Goal: Information Seeking & Learning: Learn about a topic

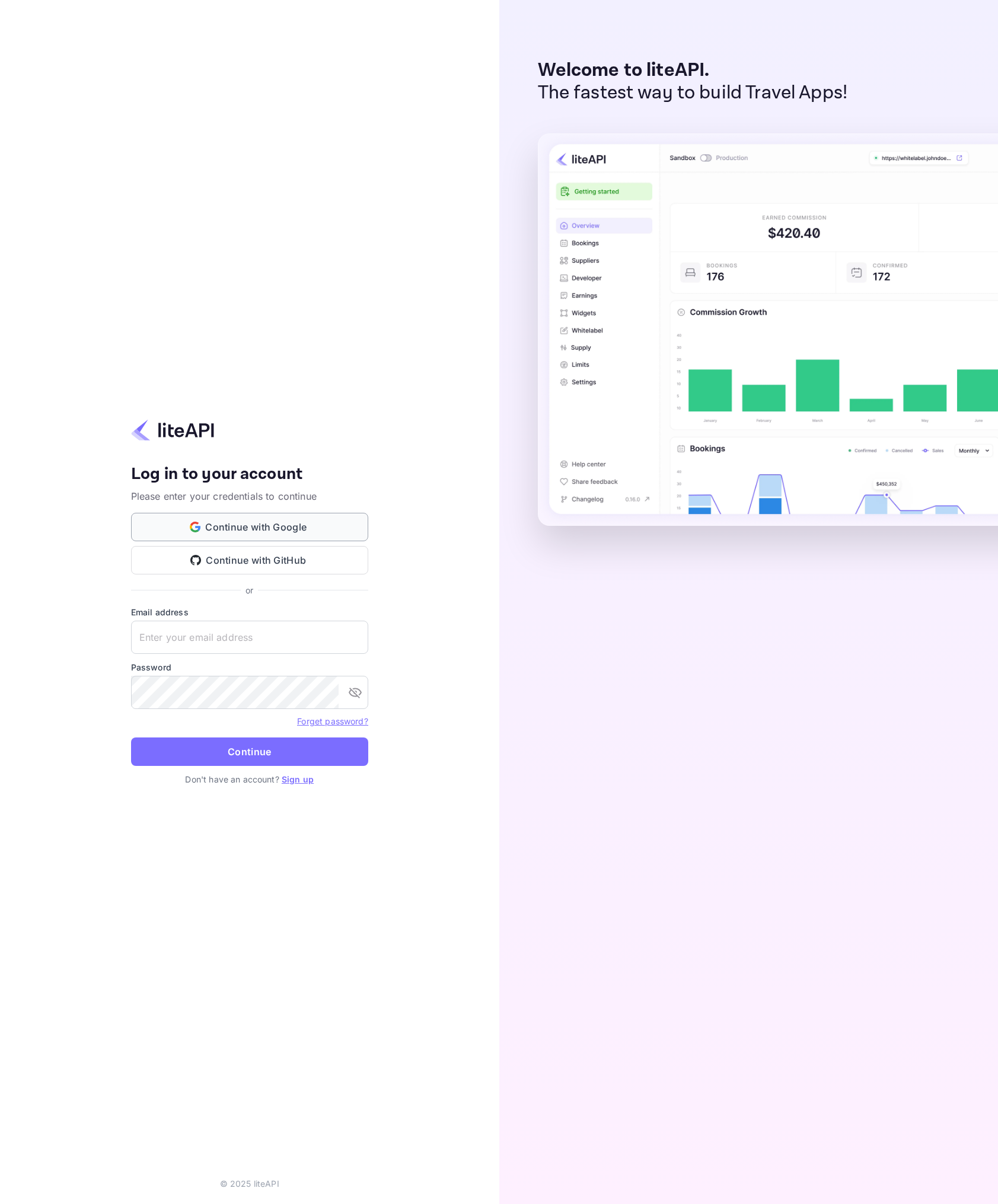
click at [291, 527] on button "Continue with Google" at bounding box center [249, 527] width 237 height 29
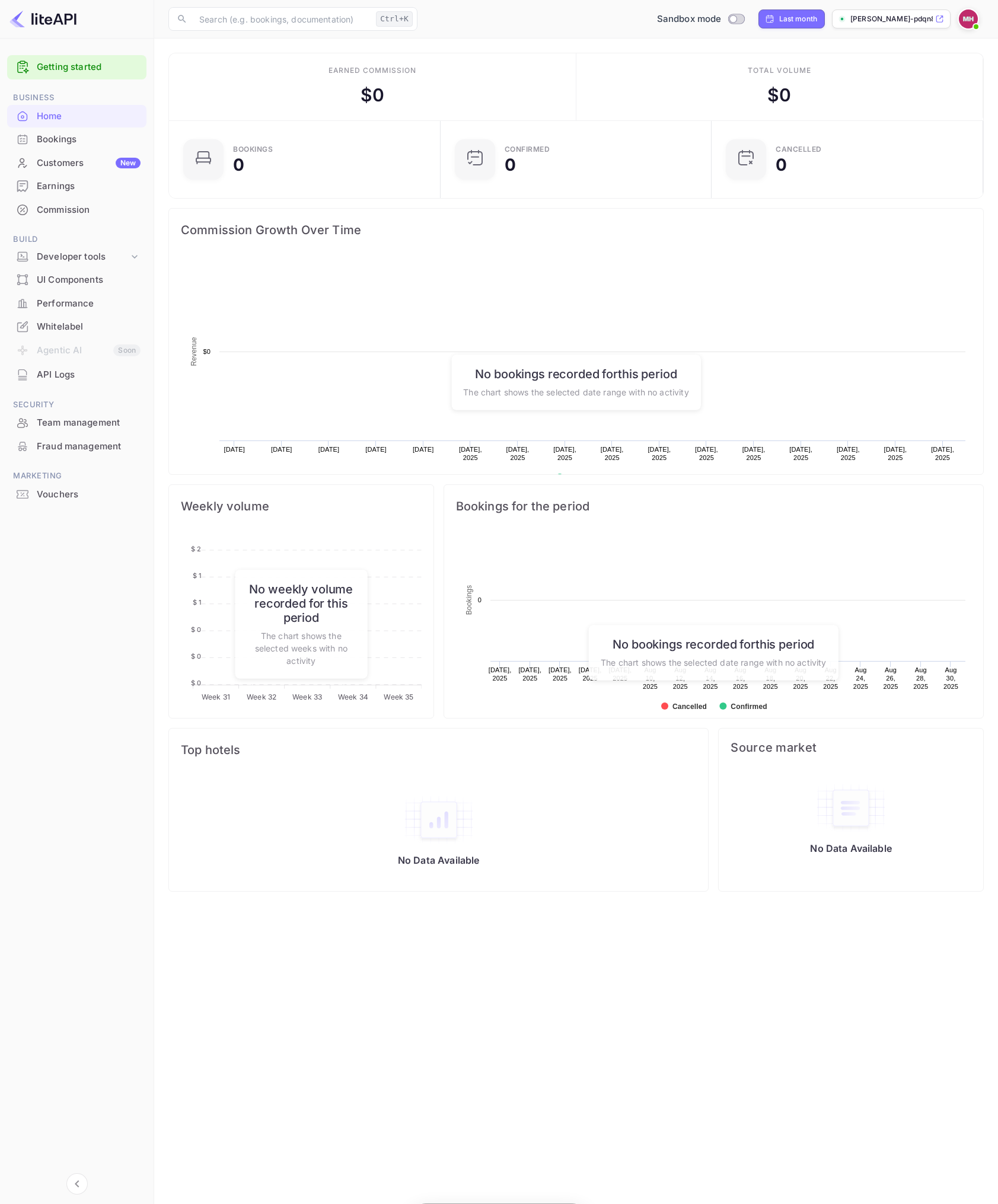
scroll to position [184, 255]
click at [111, 255] on div "Developer tools" at bounding box center [82, 257] width 92 height 14
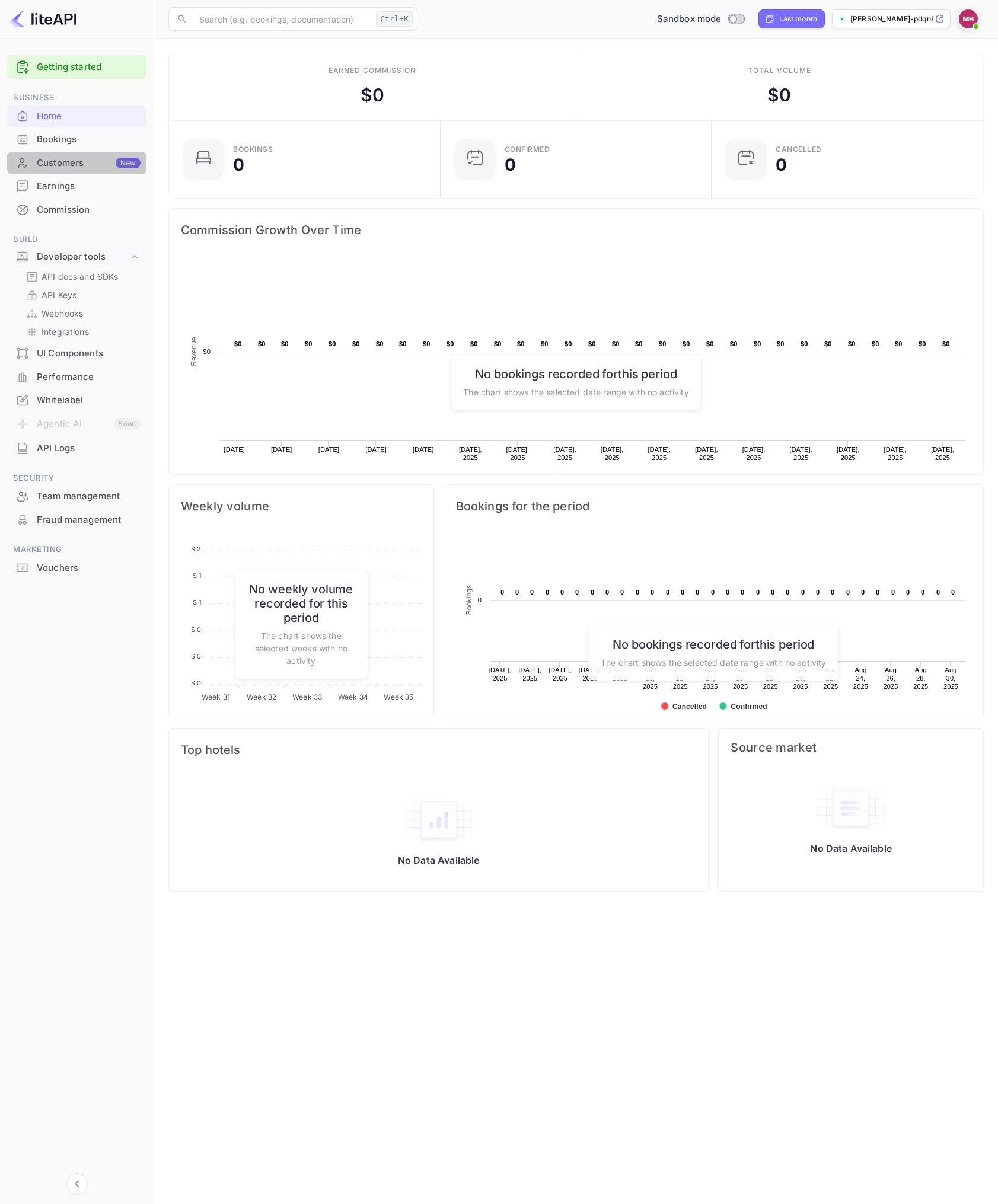
click at [63, 163] on div "Customers New" at bounding box center [88, 163] width 104 height 14
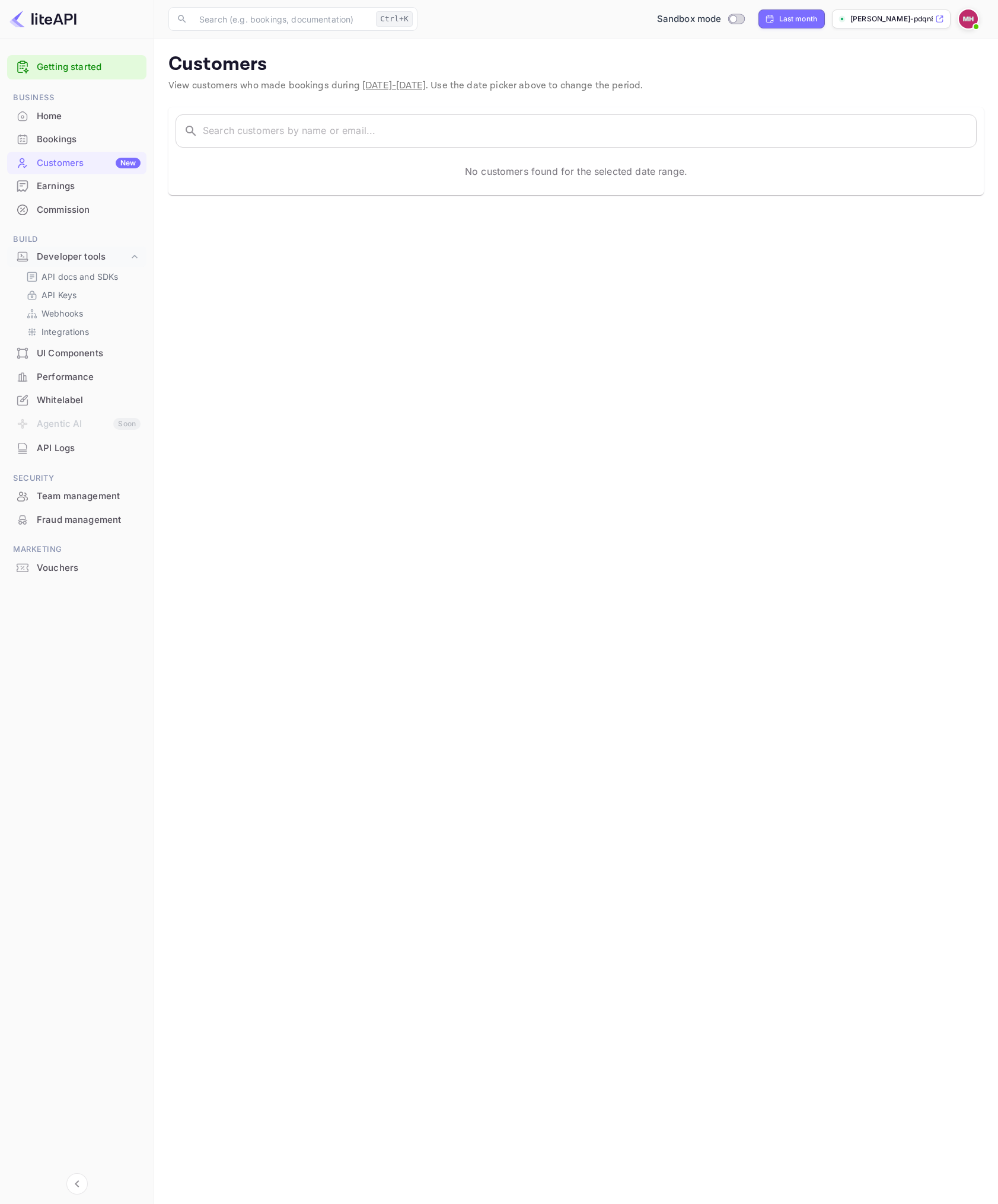
click at [90, 185] on div "Earnings" at bounding box center [88, 186] width 104 height 14
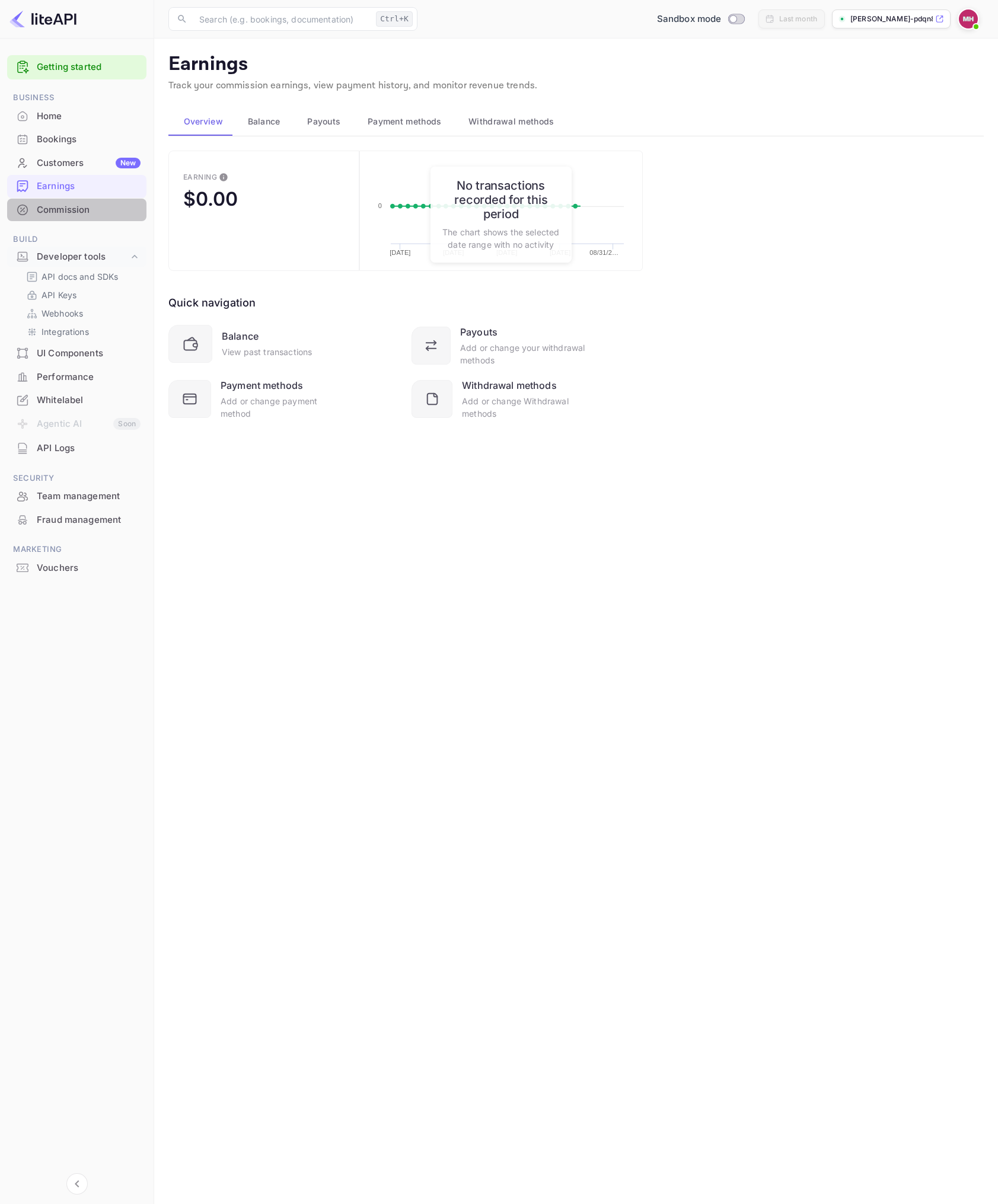
click at [89, 209] on div "Commission" at bounding box center [88, 210] width 104 height 14
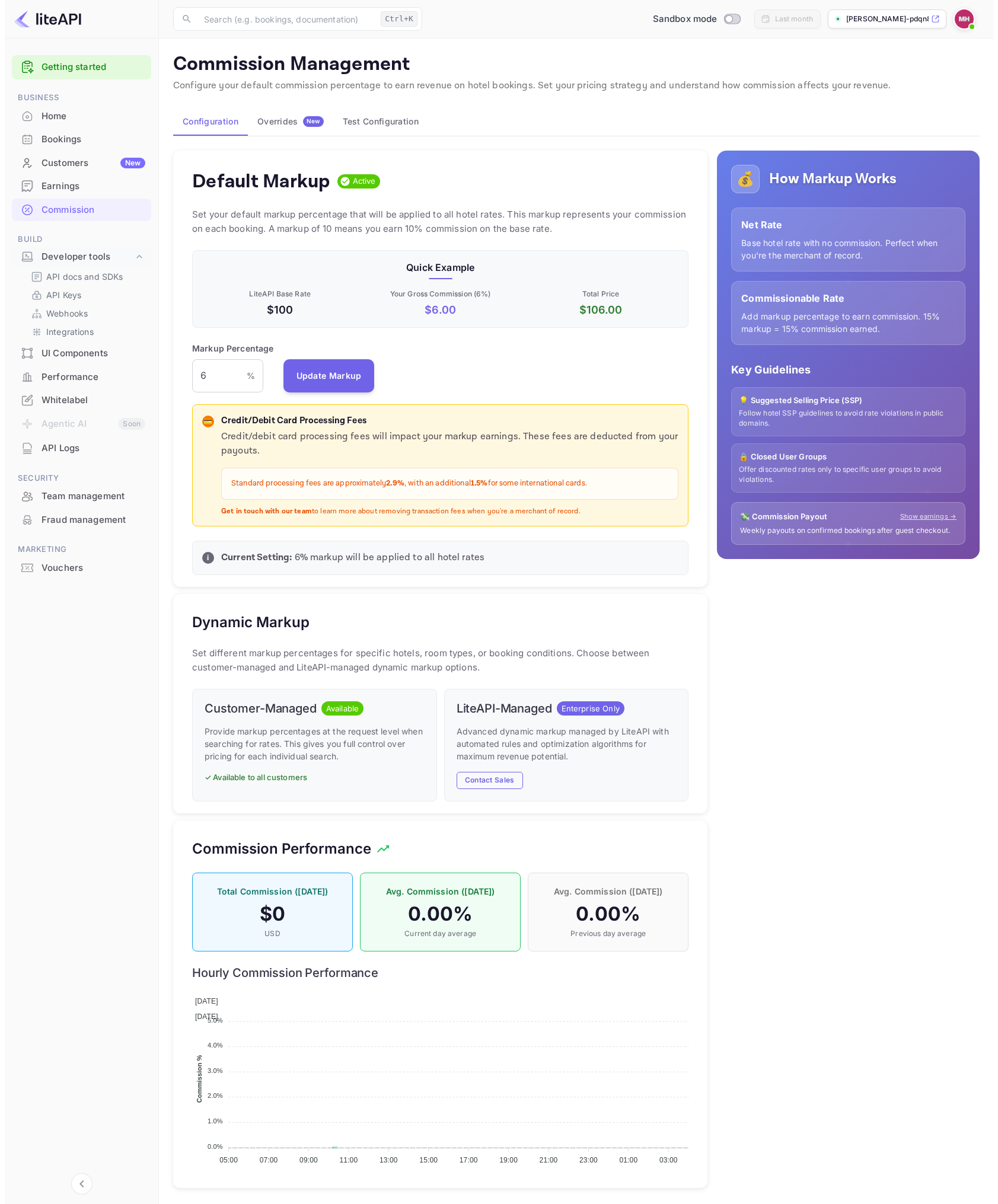
scroll to position [202, 488]
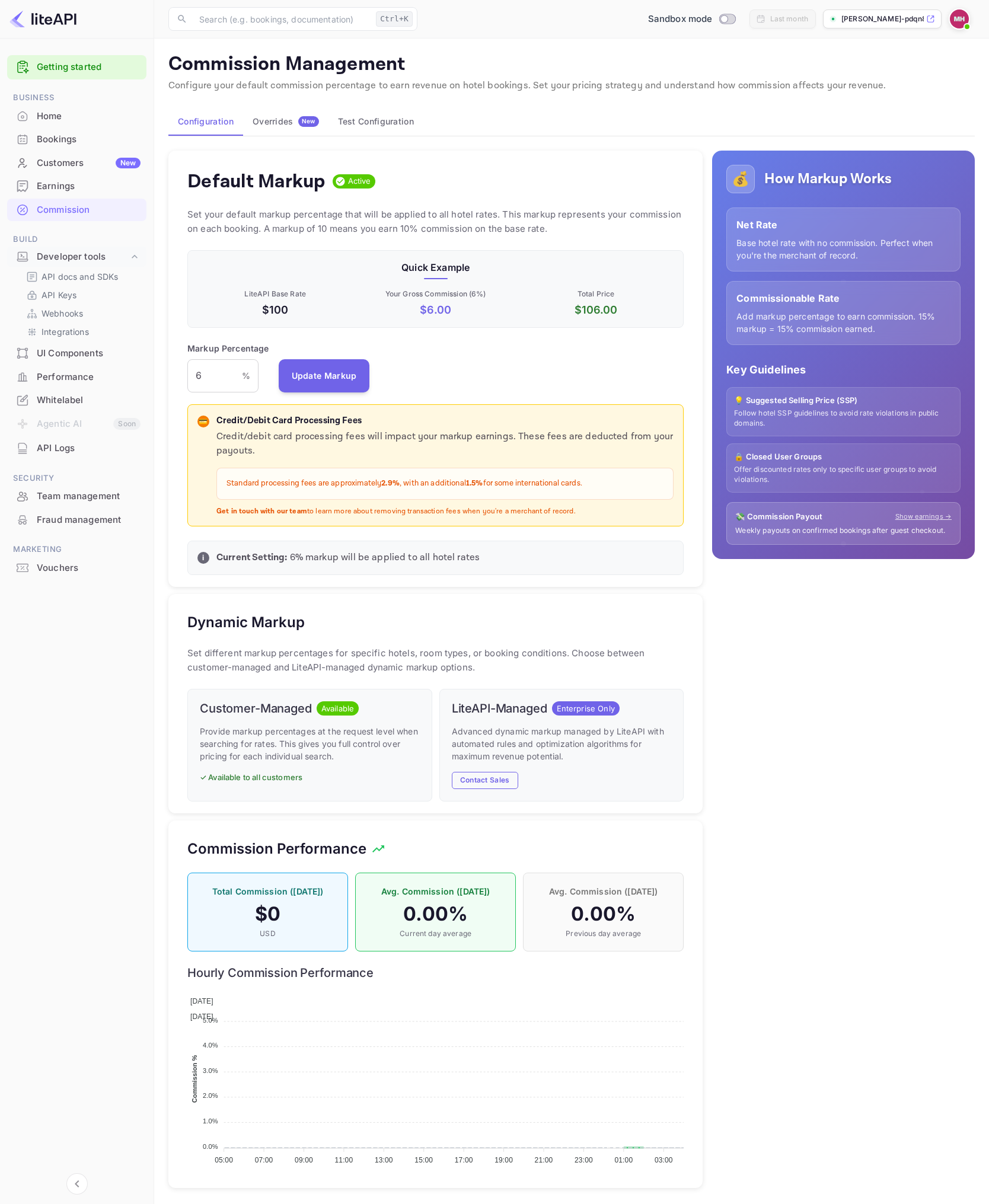
click at [82, 67] on link "Getting started" at bounding box center [88, 67] width 103 height 14
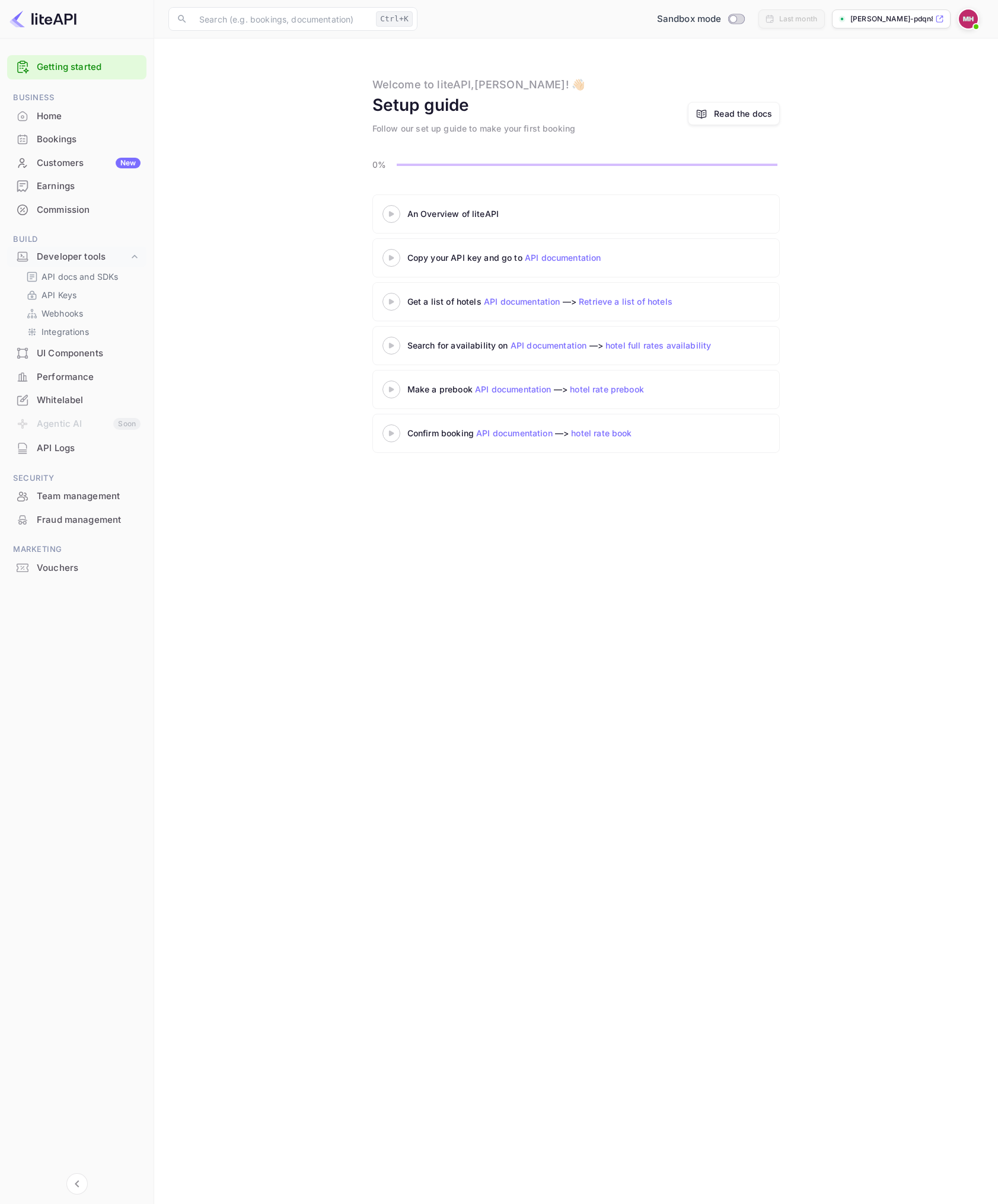
click at [397, 209] on div at bounding box center [392, 214] width 42 height 15
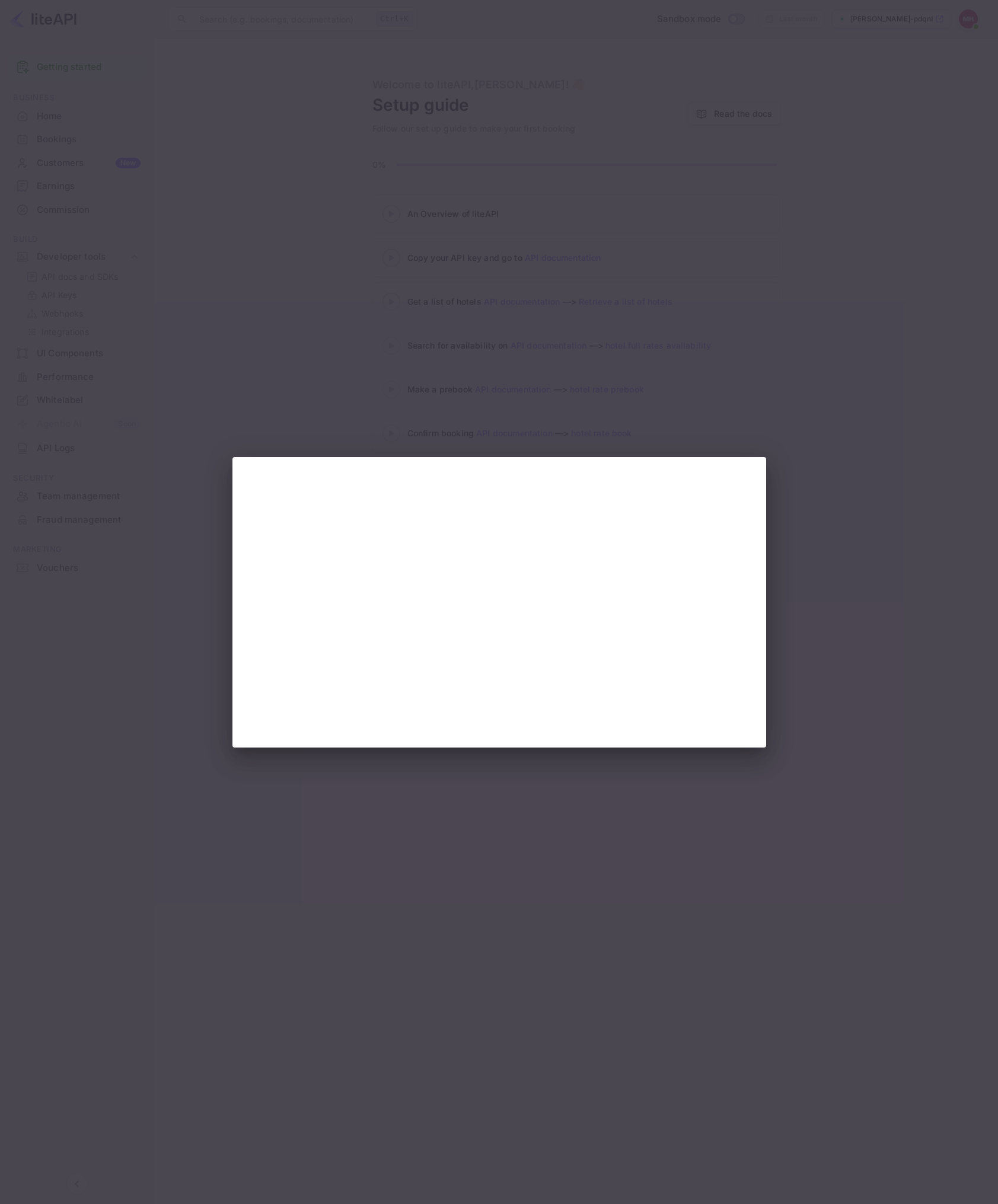
click at [813, 503] on div at bounding box center [499, 602] width 998 height 1204
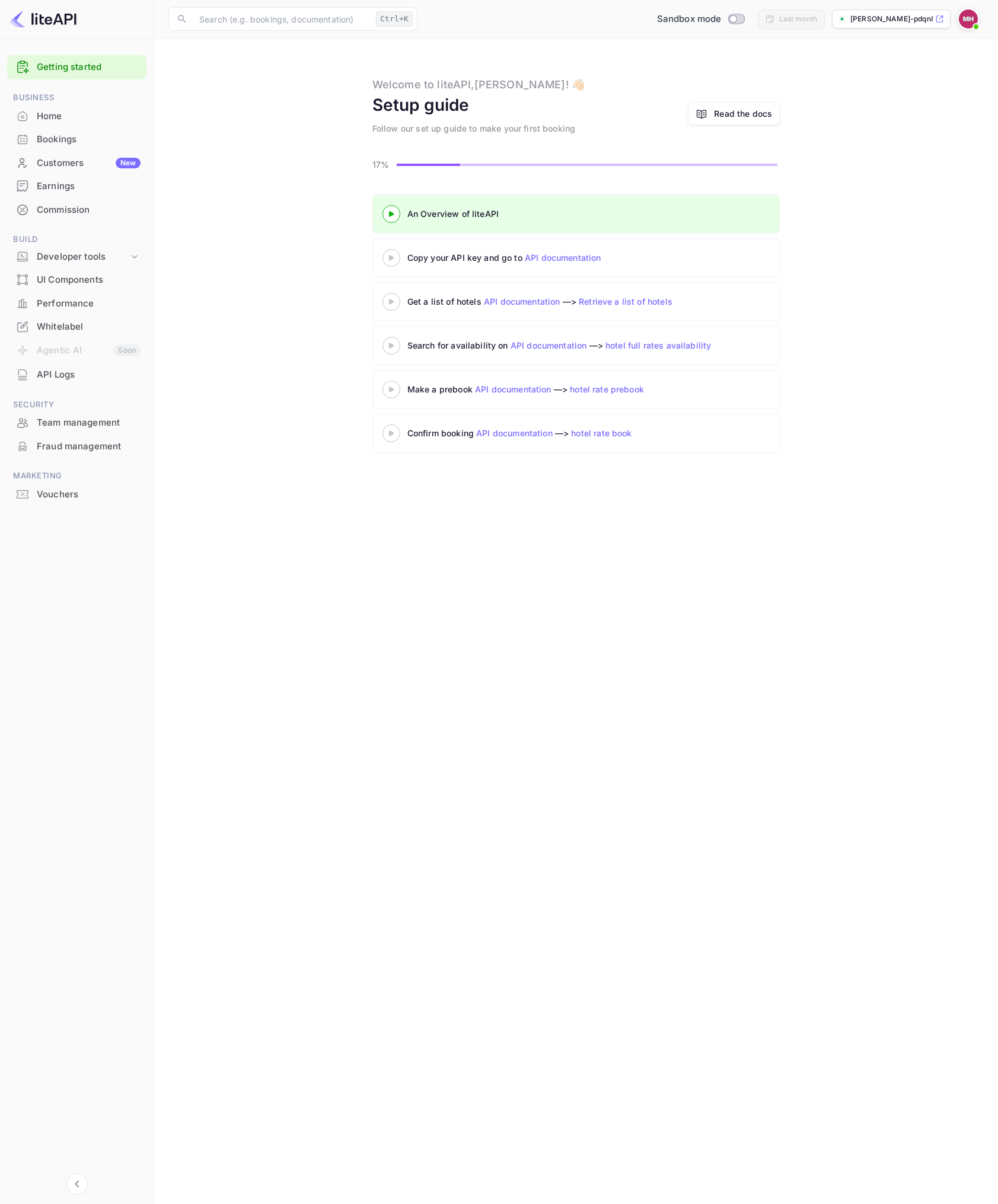
click at [392, 257] on 3 at bounding box center [391, 257] width 5 height 5
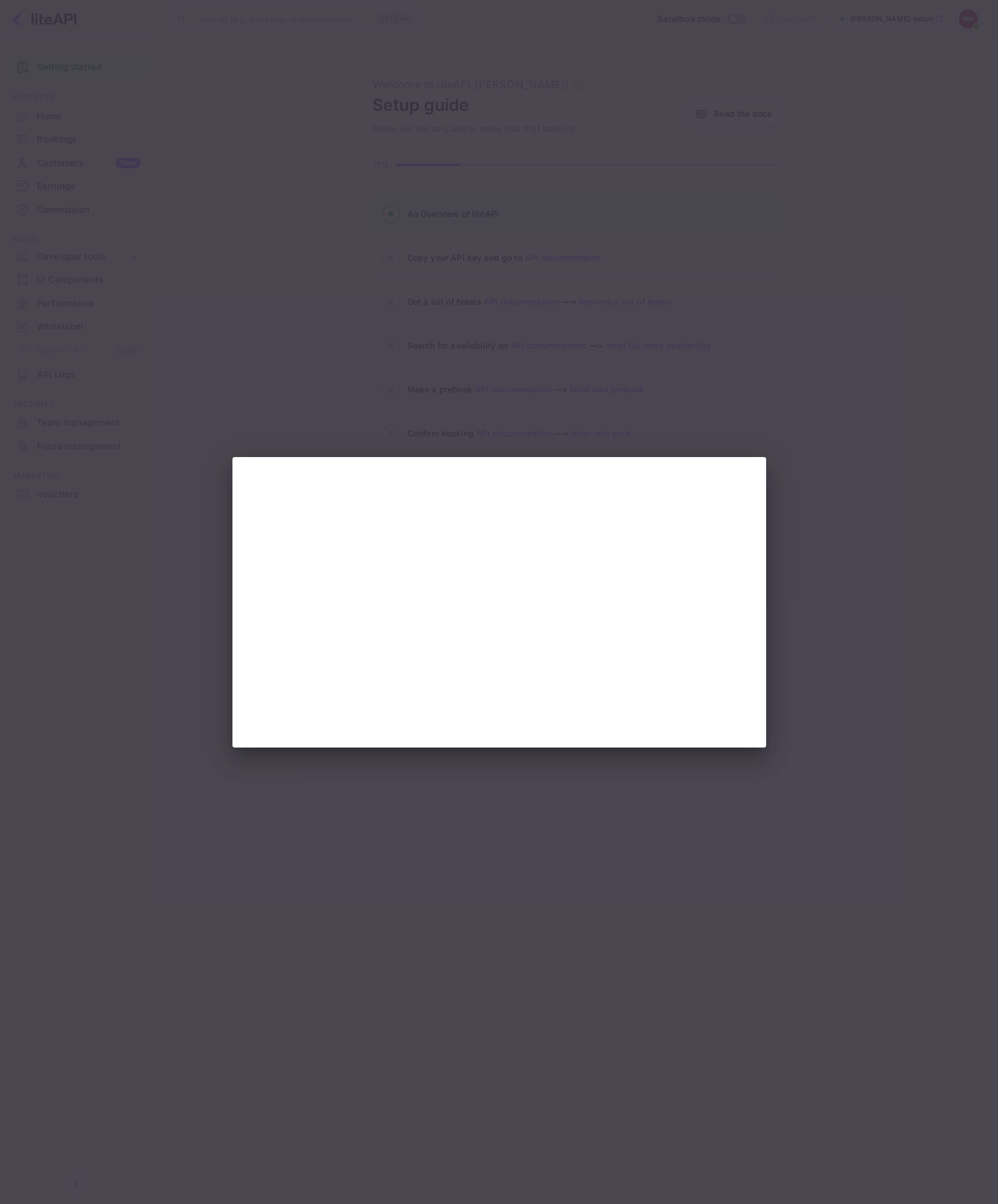
click at [823, 583] on div at bounding box center [499, 602] width 998 height 1204
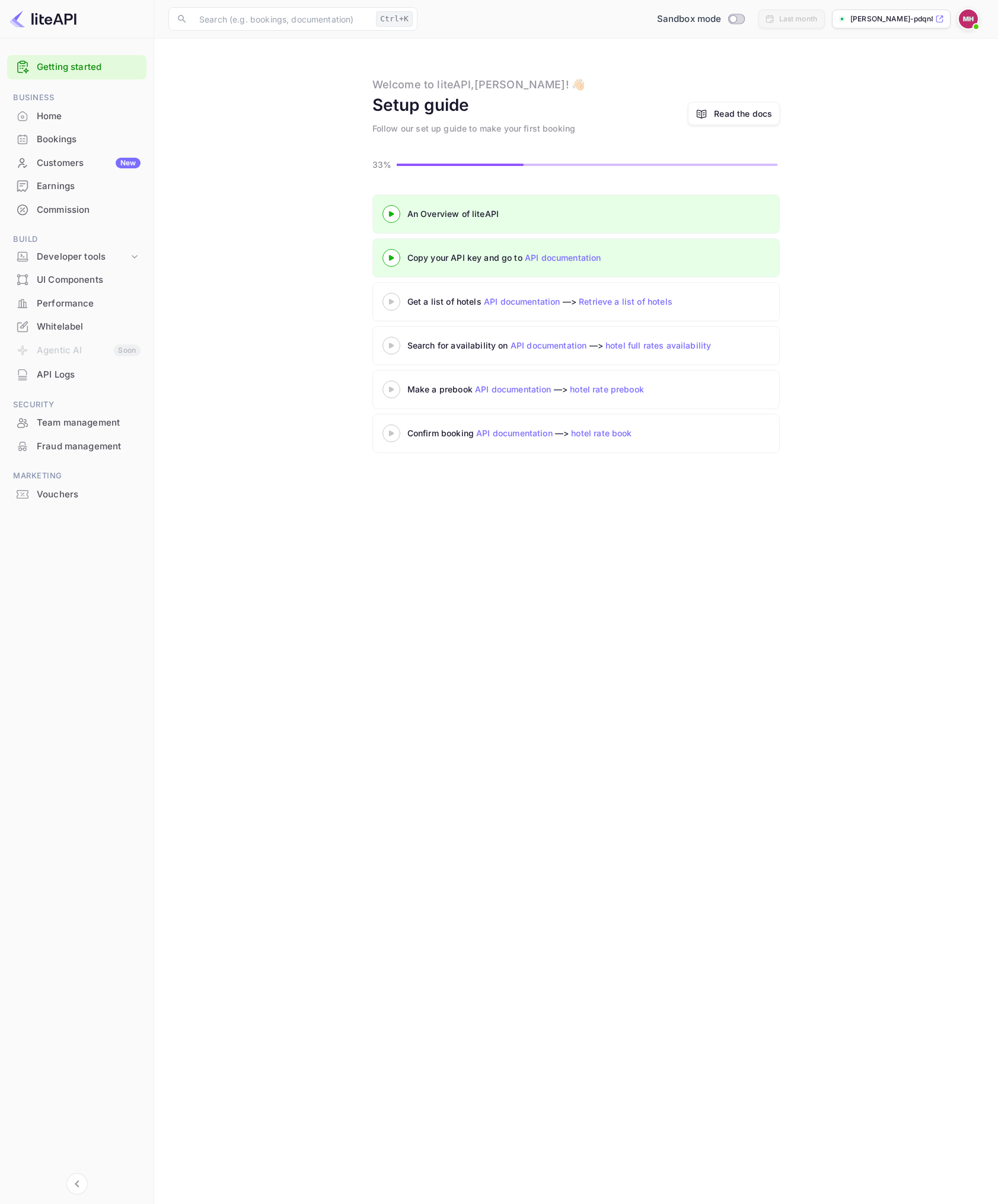
click at [390, 209] on div at bounding box center [392, 214] width 42 height 15
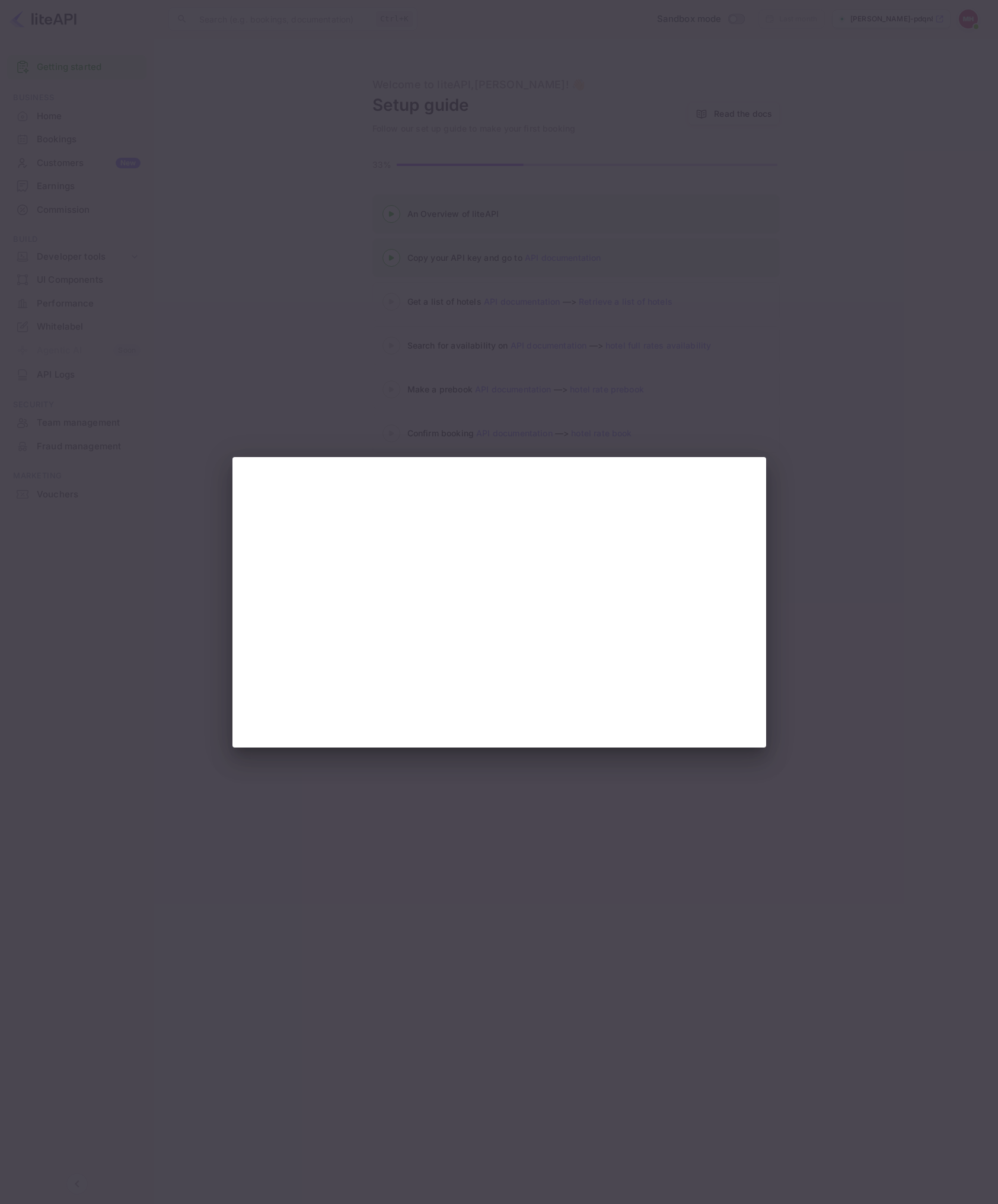
click at [816, 582] on div at bounding box center [499, 602] width 998 height 1204
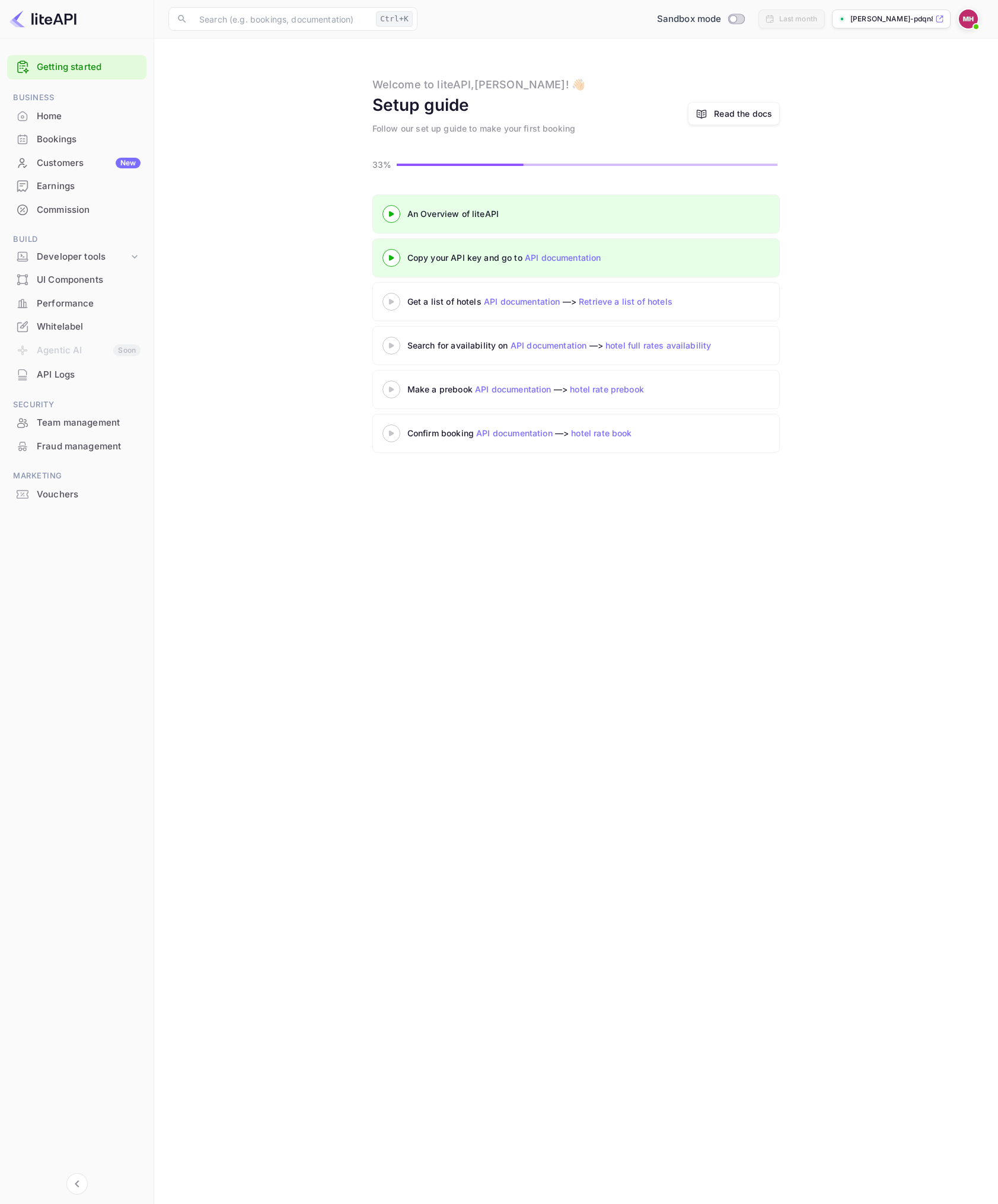
click at [388, 301] on icon at bounding box center [392, 301] width 42 height 6
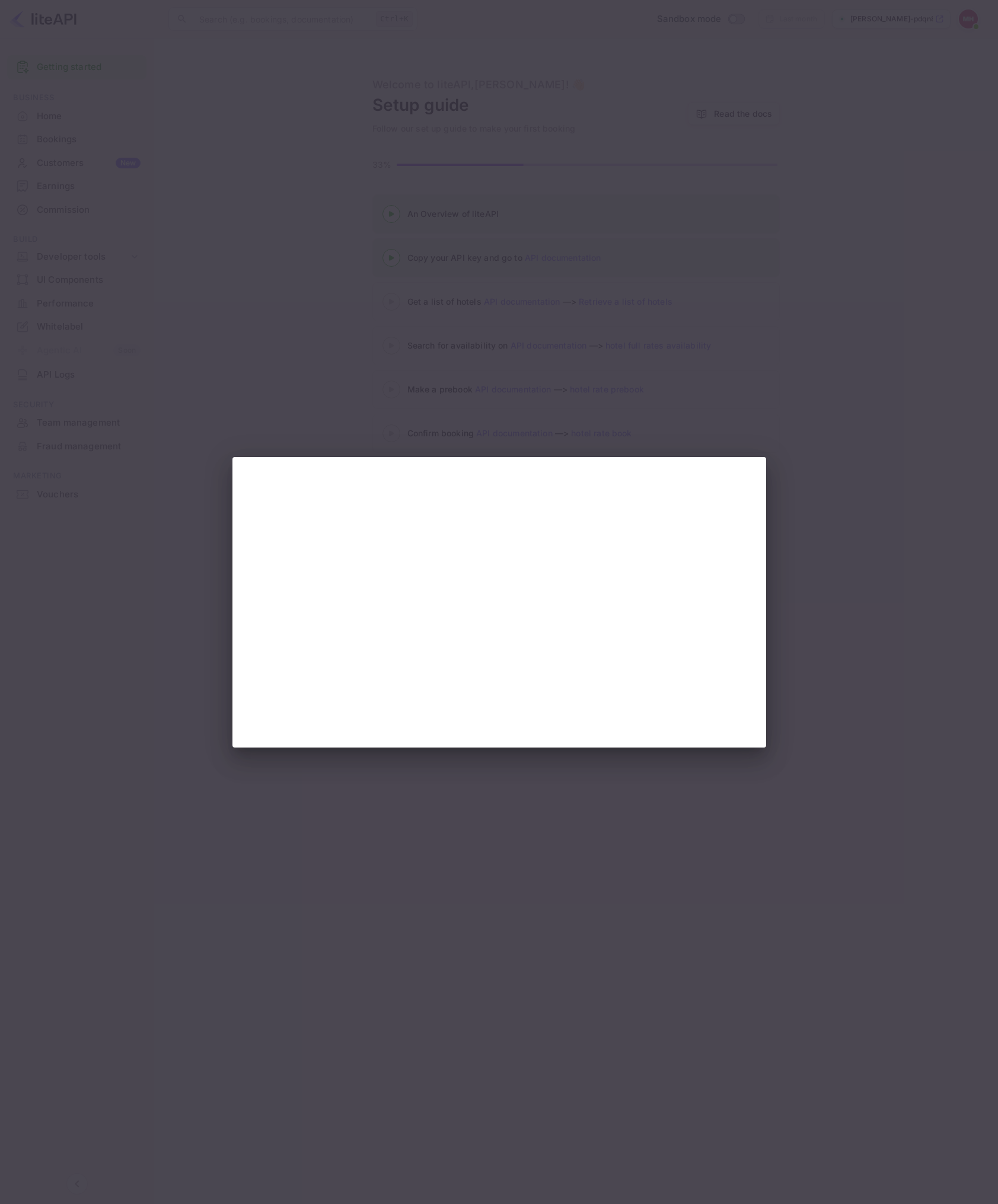
click at [816, 573] on div at bounding box center [499, 602] width 998 height 1204
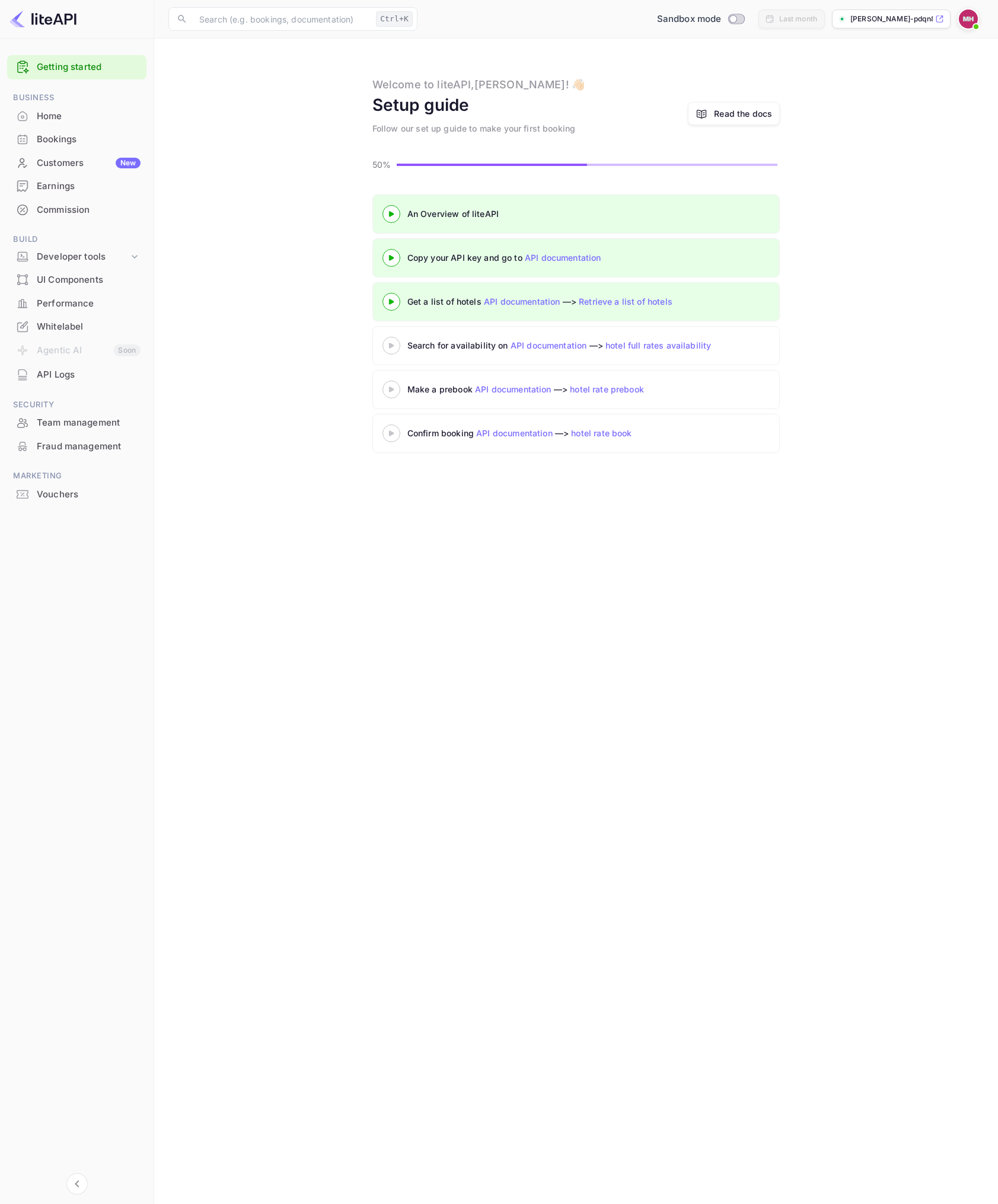
click at [388, 343] on icon at bounding box center [392, 346] width 42 height 6
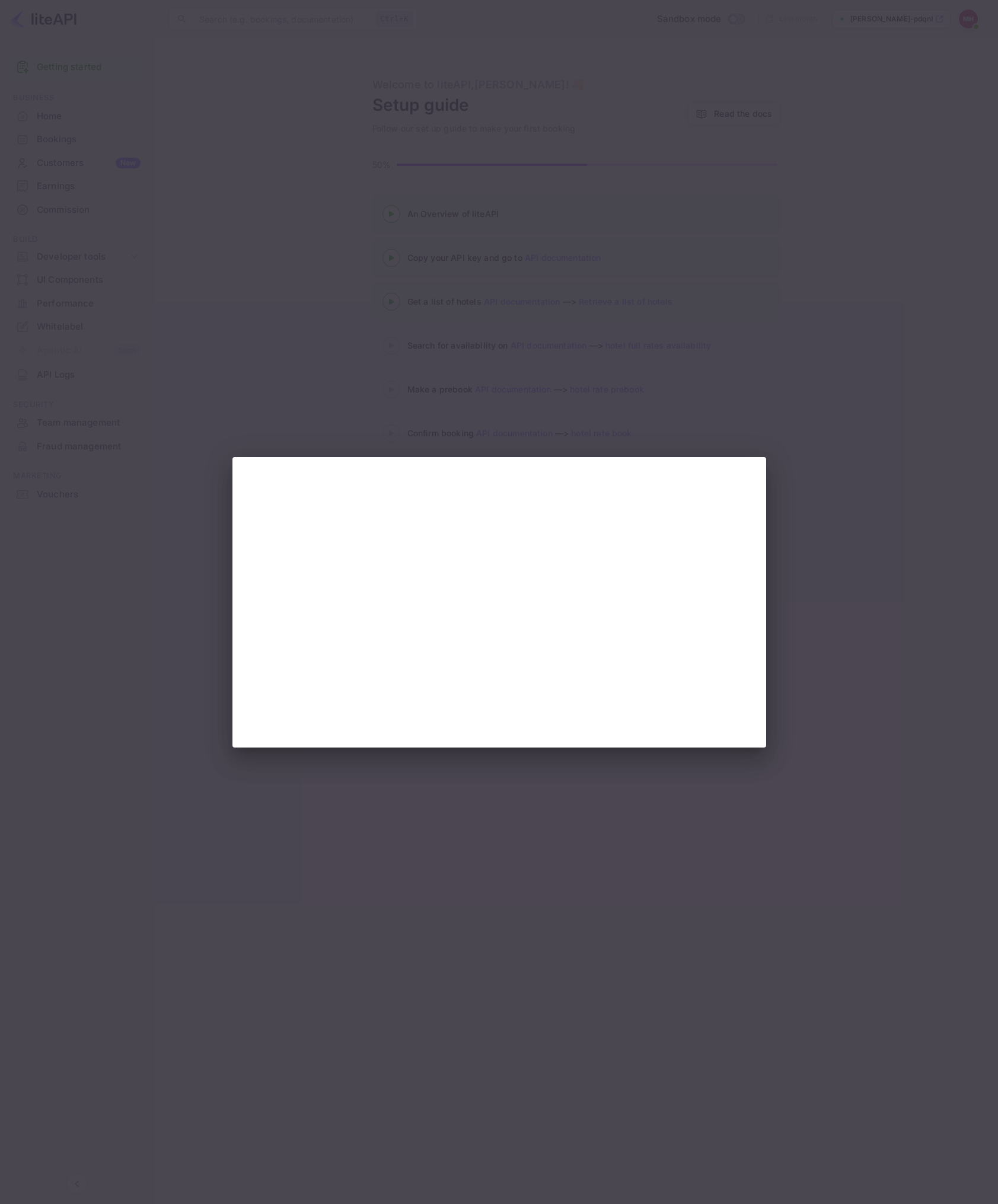
click at [812, 551] on div at bounding box center [499, 602] width 998 height 1204
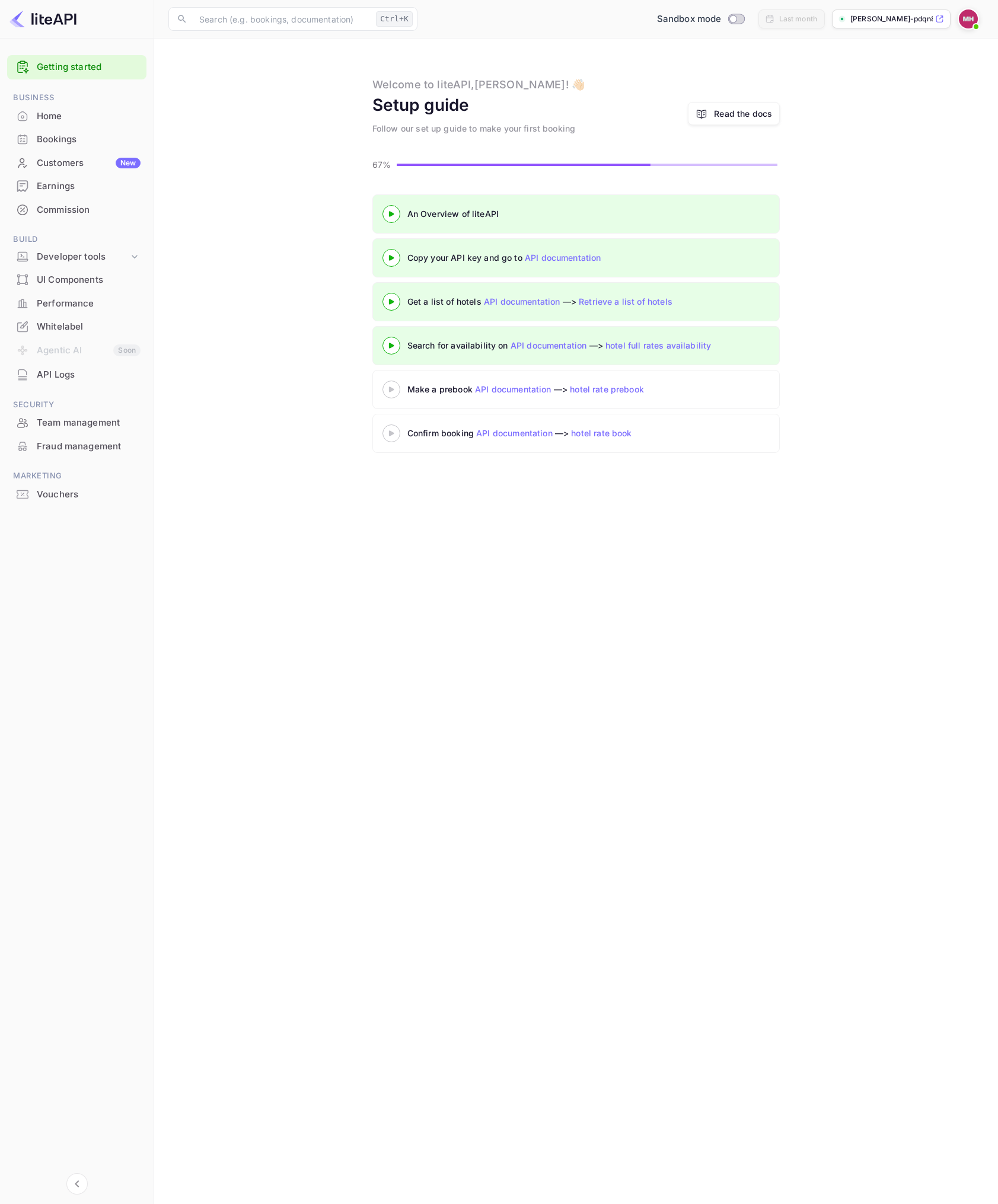
click at [394, 391] on icon at bounding box center [392, 389] width 42 height 6
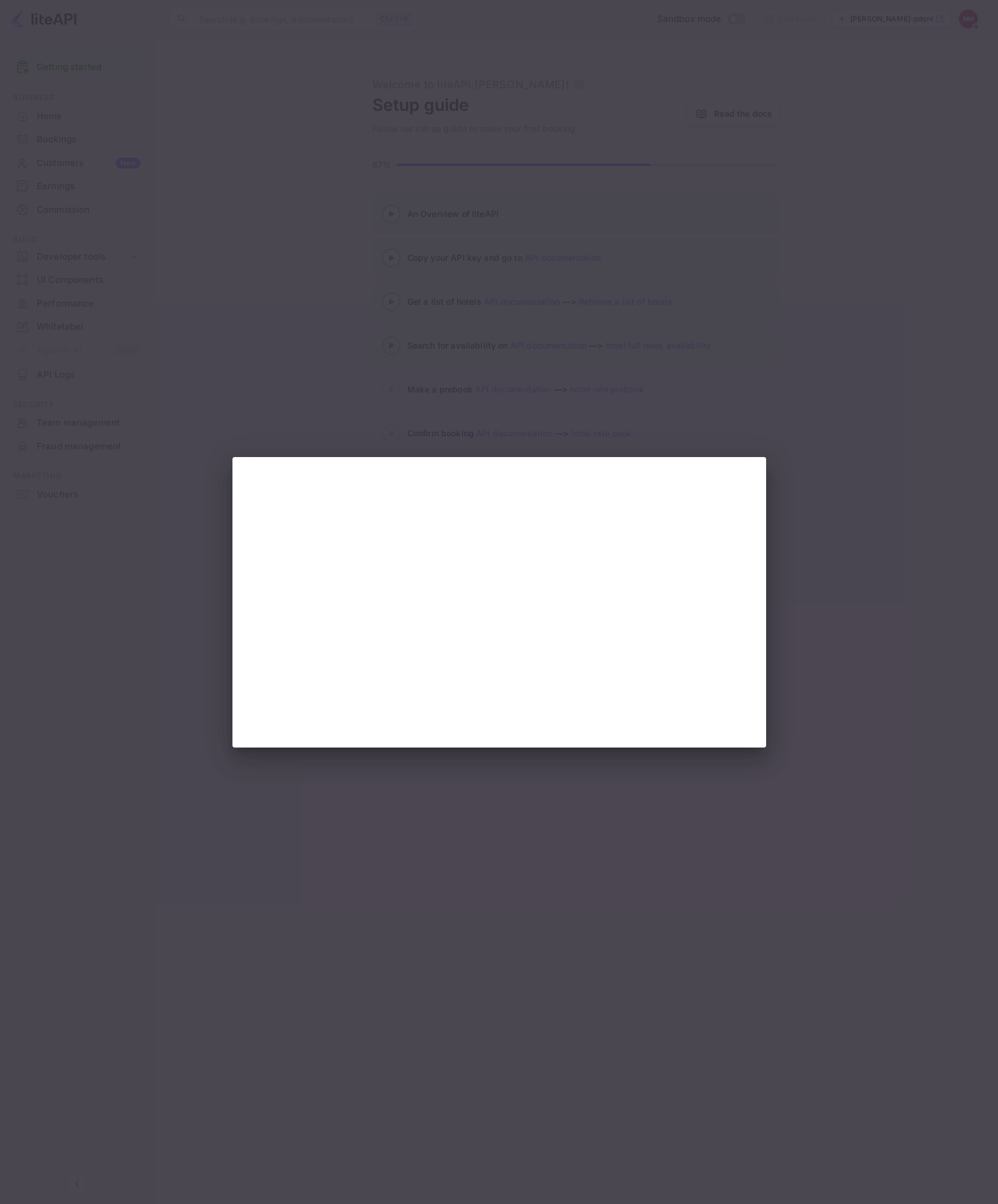
click at [845, 613] on div at bounding box center [499, 602] width 998 height 1204
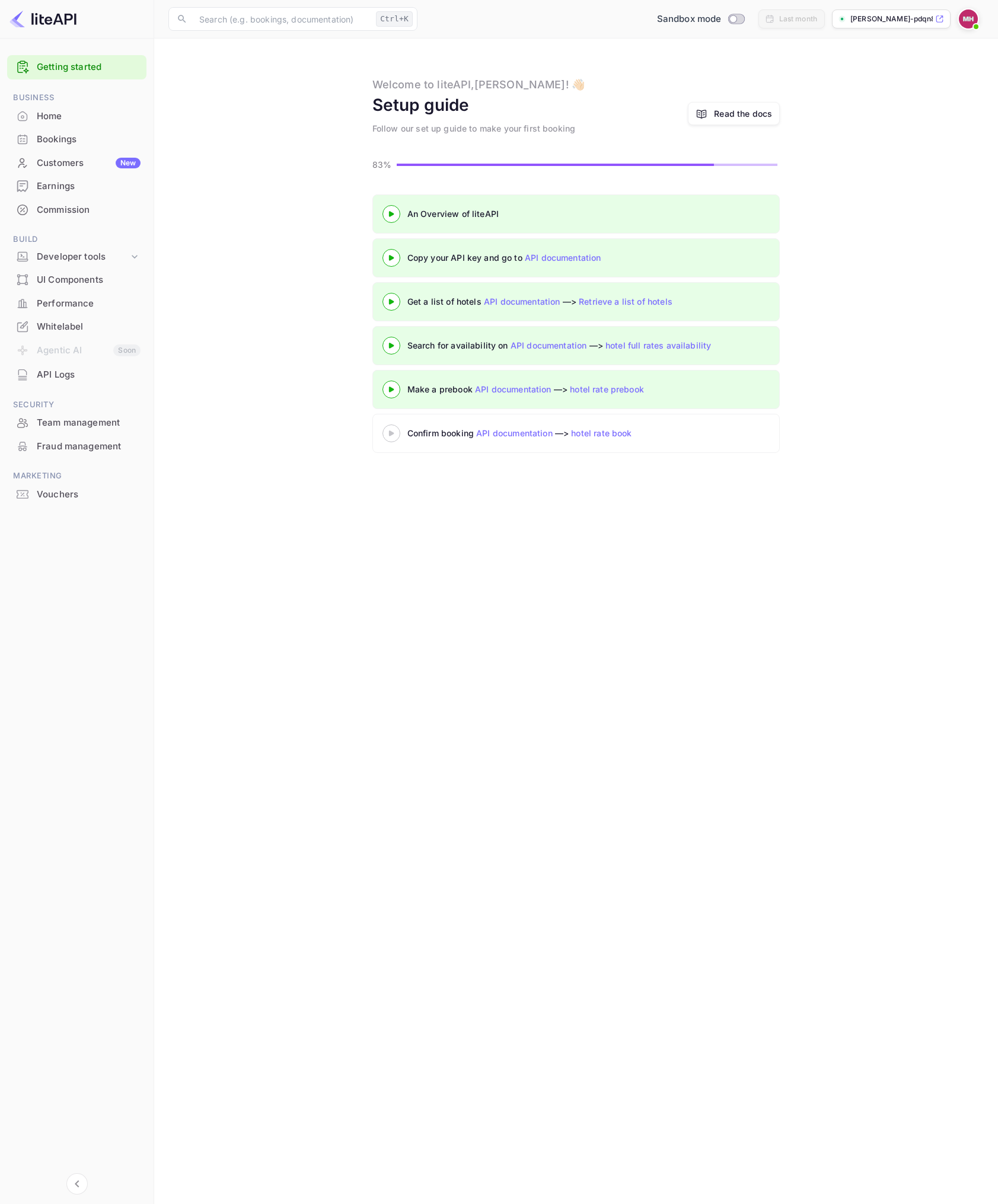
click at [390, 434] on 3 at bounding box center [391, 433] width 5 height 5
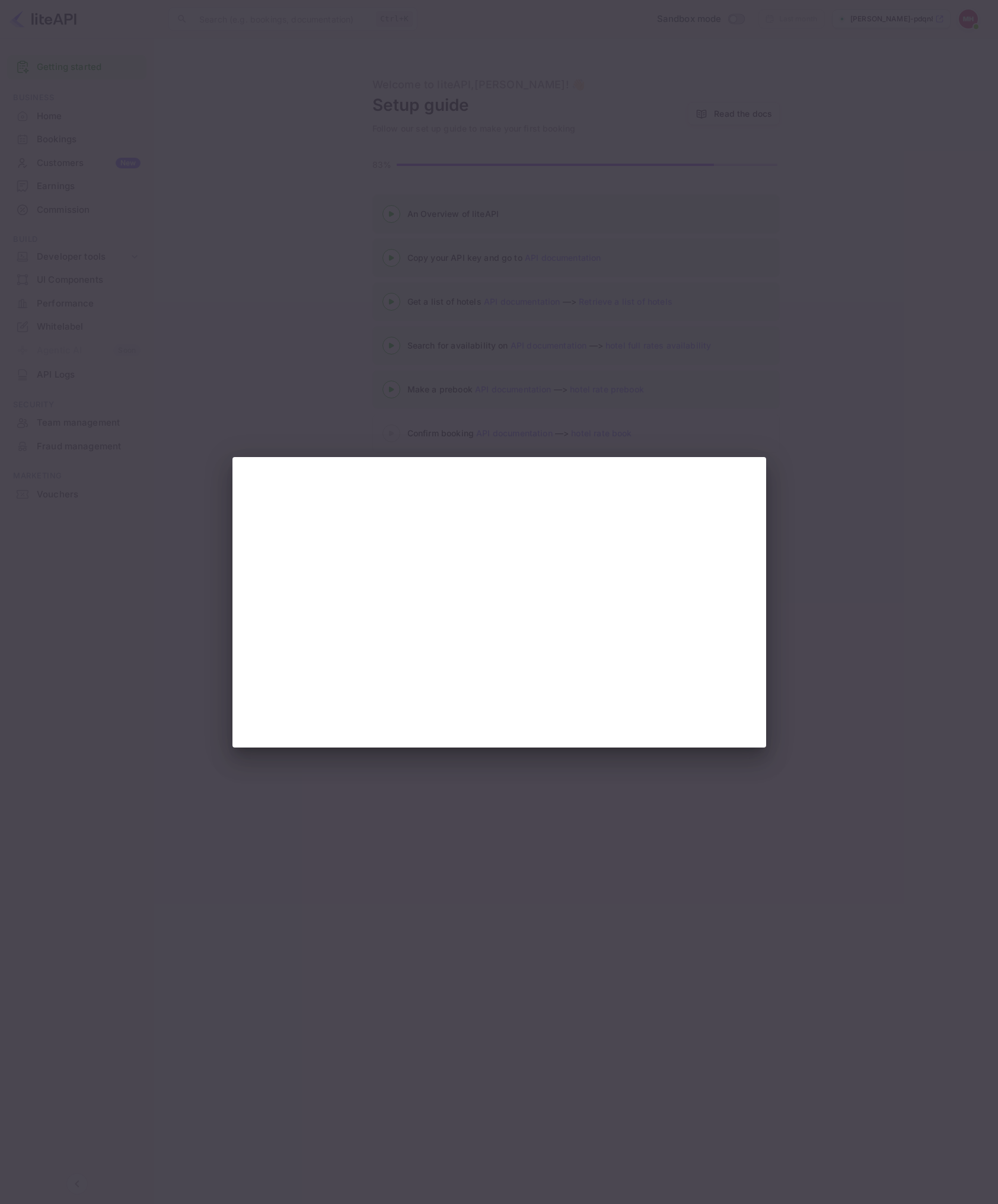
click at [818, 604] on div at bounding box center [499, 602] width 998 height 1204
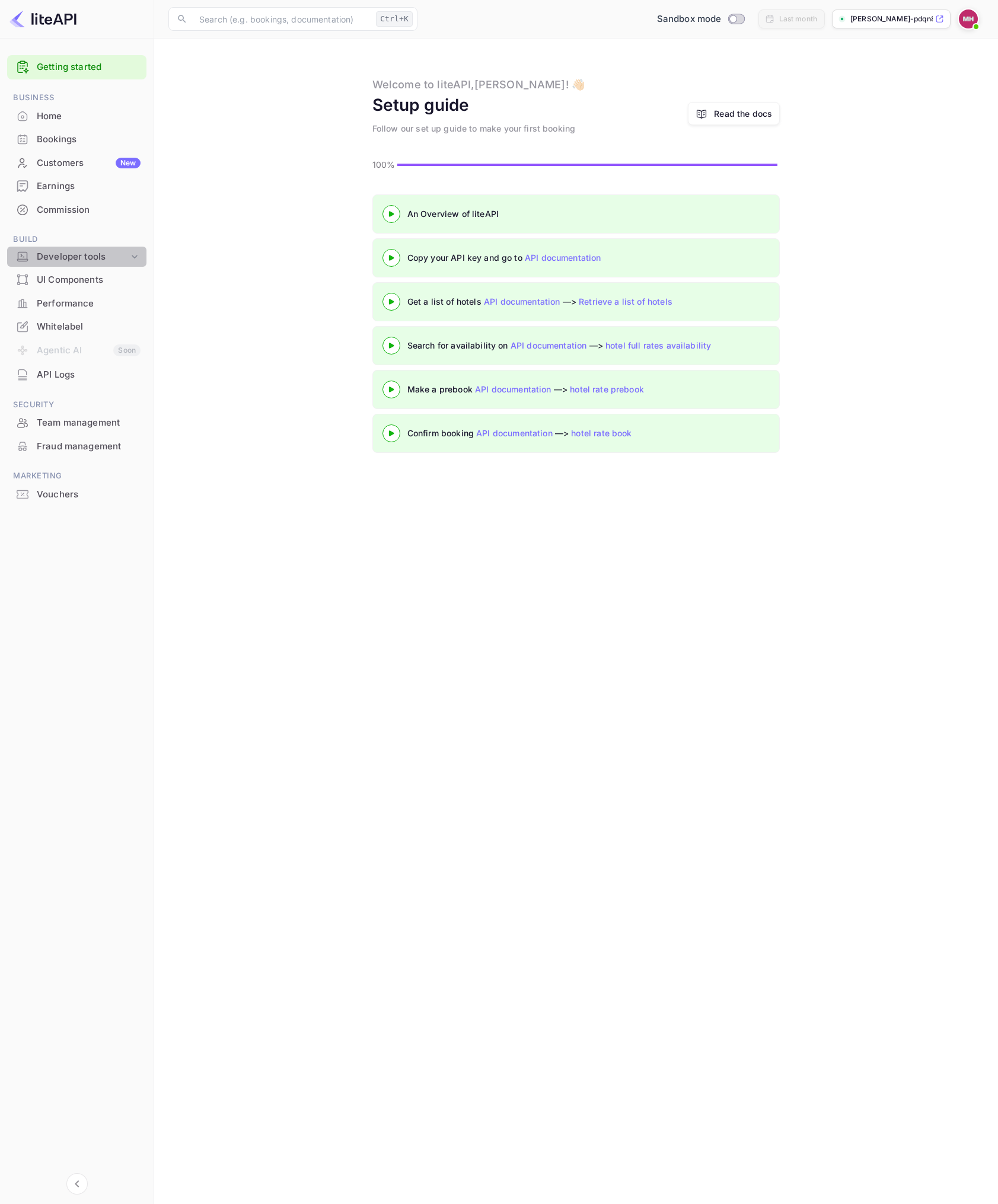
click at [81, 259] on div "Developer tools" at bounding box center [82, 257] width 92 height 14
click at [98, 276] on p "API docs and SDKs" at bounding box center [80, 277] width 77 height 13
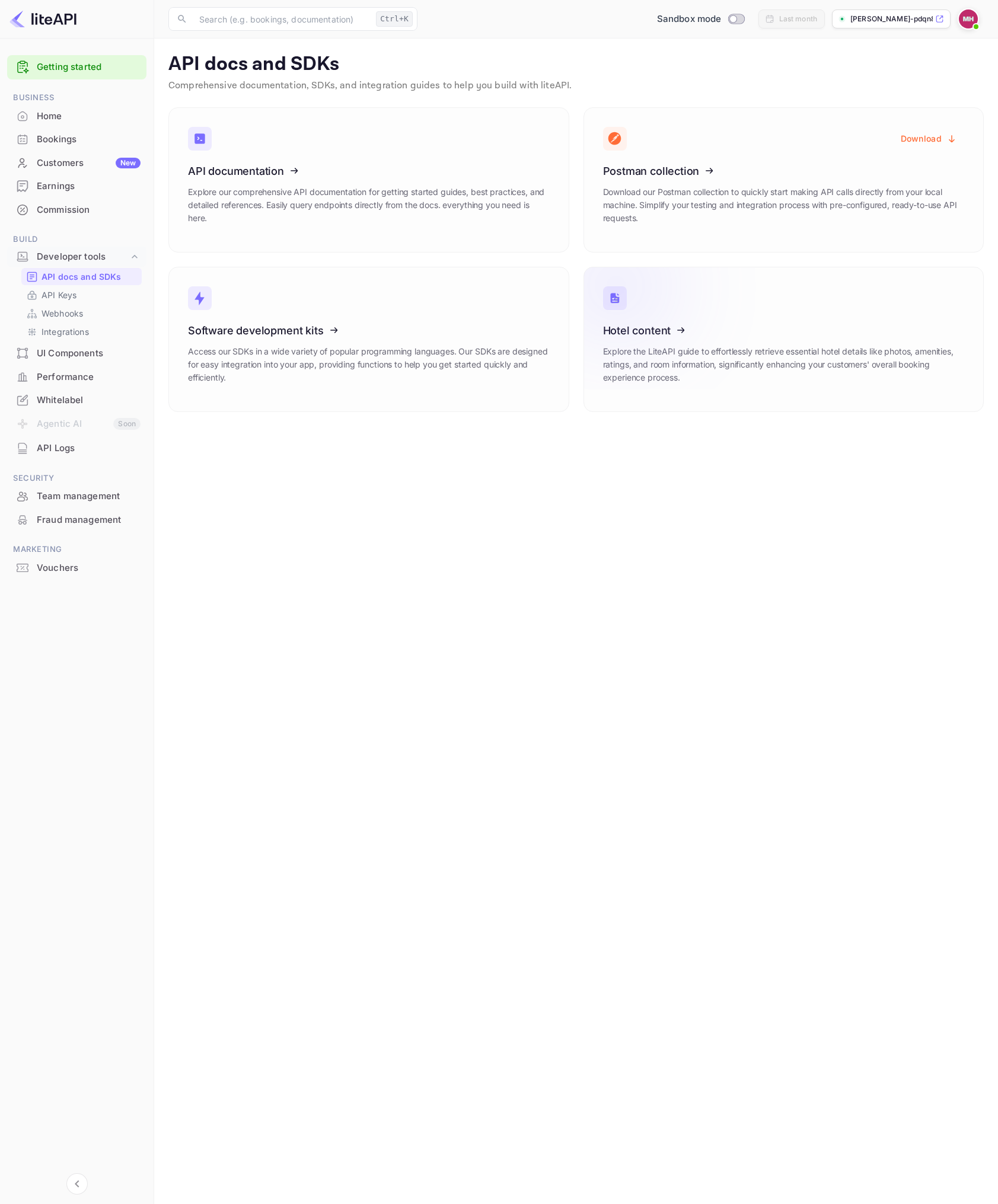
click at [656, 355] on icon at bounding box center [676, 328] width 184 height 122
click at [83, 290] on link "API Keys" at bounding box center [81, 295] width 111 height 13
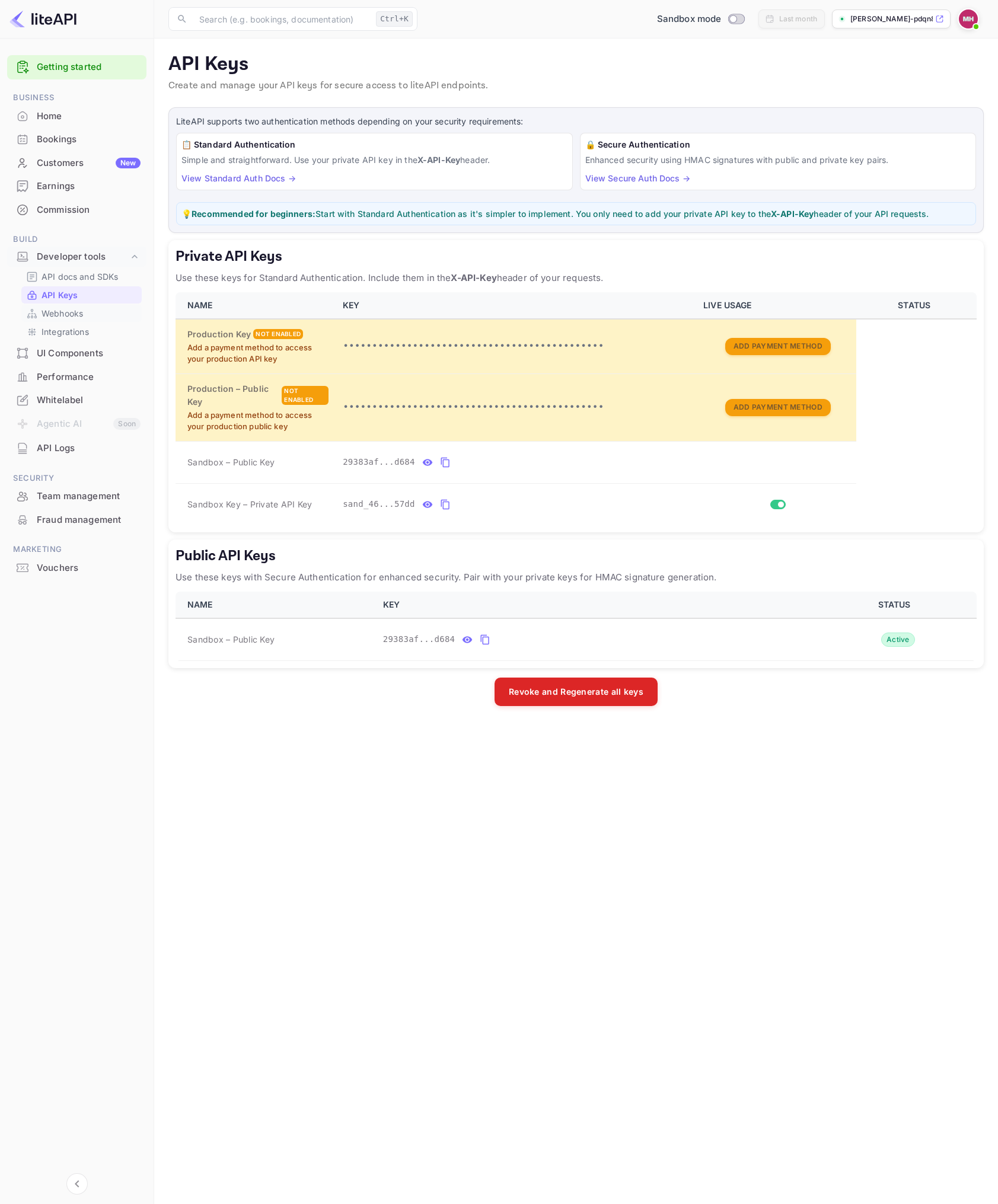
click at [74, 312] on p "Webhooks" at bounding box center [62, 313] width 42 height 13
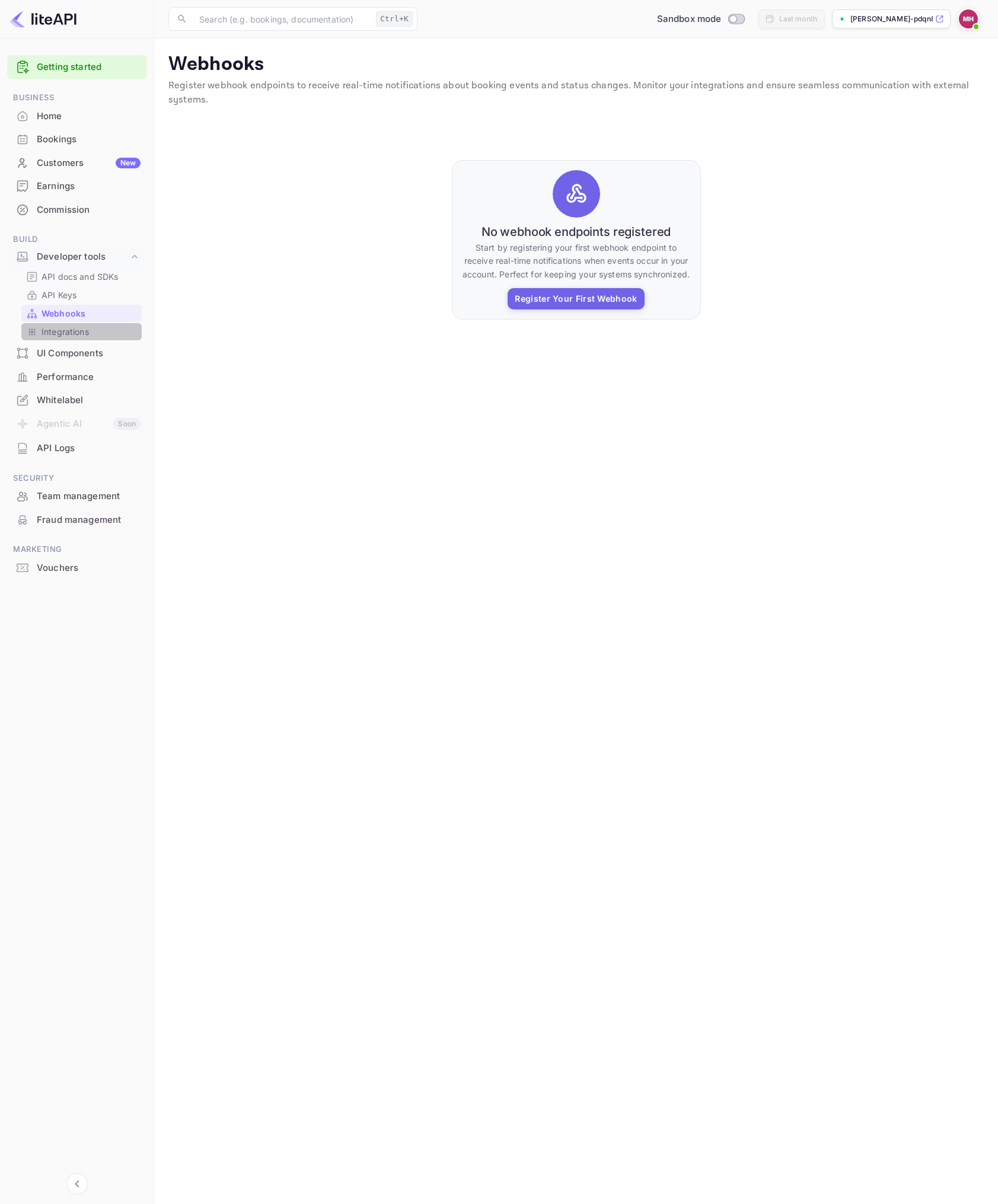
click at [83, 332] on p "Integrations" at bounding box center [65, 332] width 47 height 13
